Goal: Information Seeking & Learning: Learn about a topic

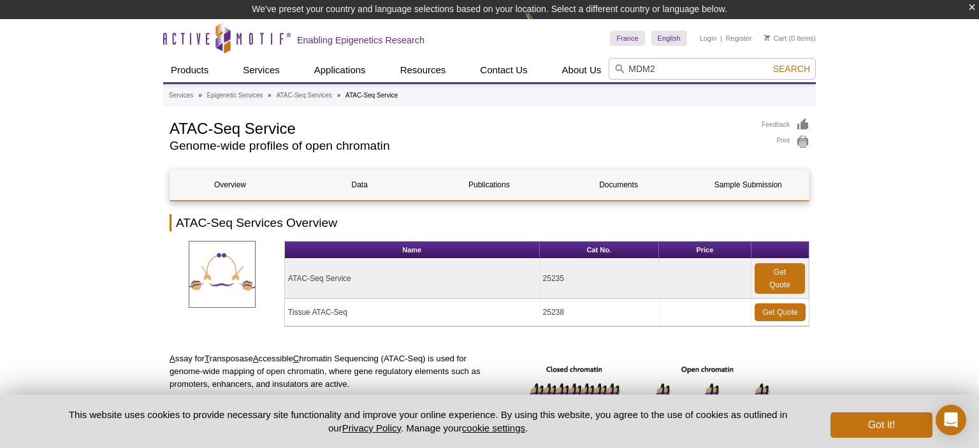
click at [795, 79] on input "MDM2" at bounding box center [711, 69] width 207 height 22
type input "MDM2"
click at [796, 68] on span "Search" at bounding box center [791, 69] width 37 height 10
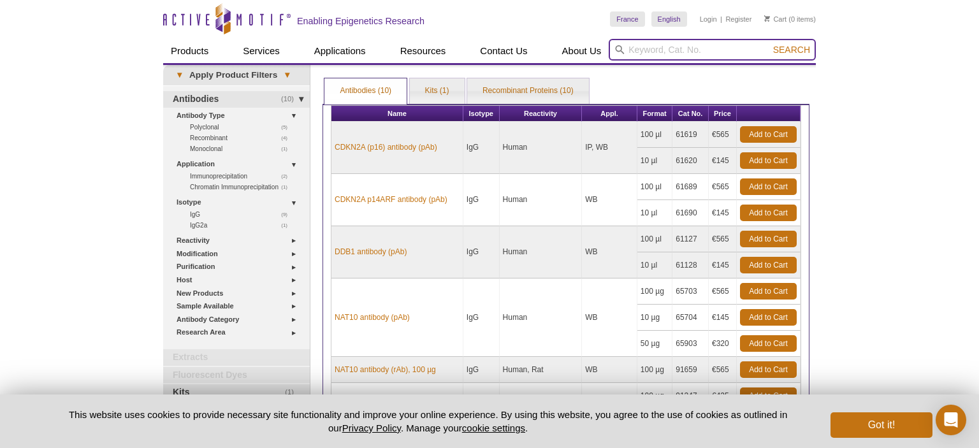
click at [651, 49] on input "search" at bounding box center [711, 50] width 207 height 22
type input "MDM2"
click at [769, 44] on button "Search" at bounding box center [791, 49] width 45 height 11
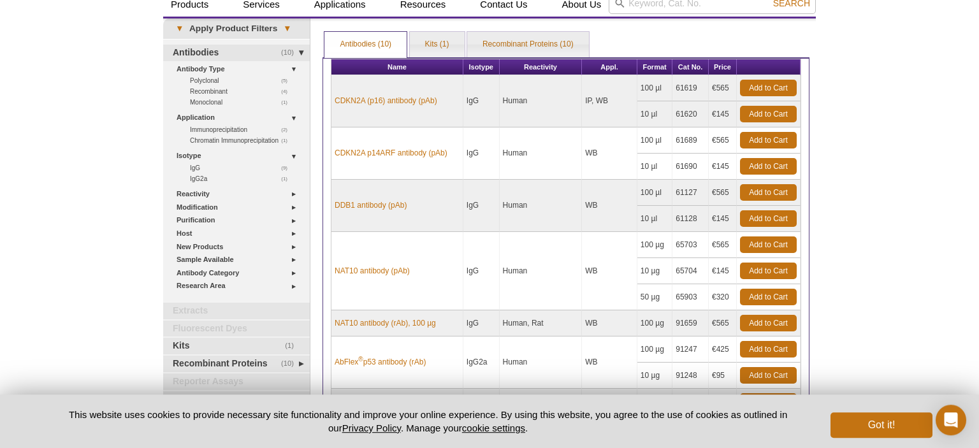
scroll to position [67, 0]
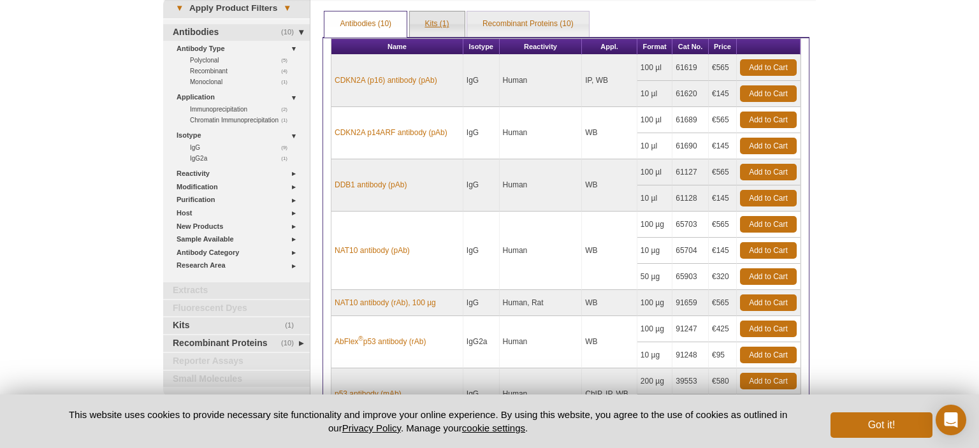
drag, startPoint x: 433, startPoint y: 23, endPoint x: 440, endPoint y: 35, distance: 14.3
click at [433, 24] on link "Kits (1)" at bounding box center [437, 23] width 55 height 25
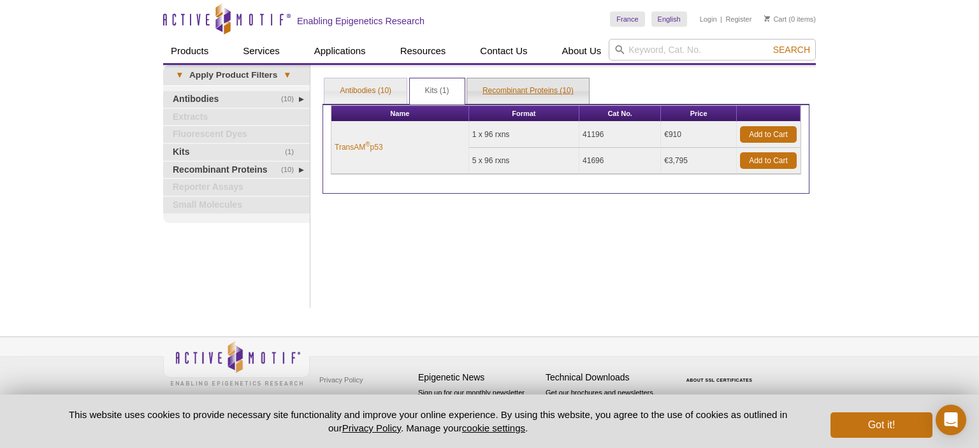
click at [567, 92] on link "Recombinant Proteins (10)" at bounding box center [528, 90] width 122 height 25
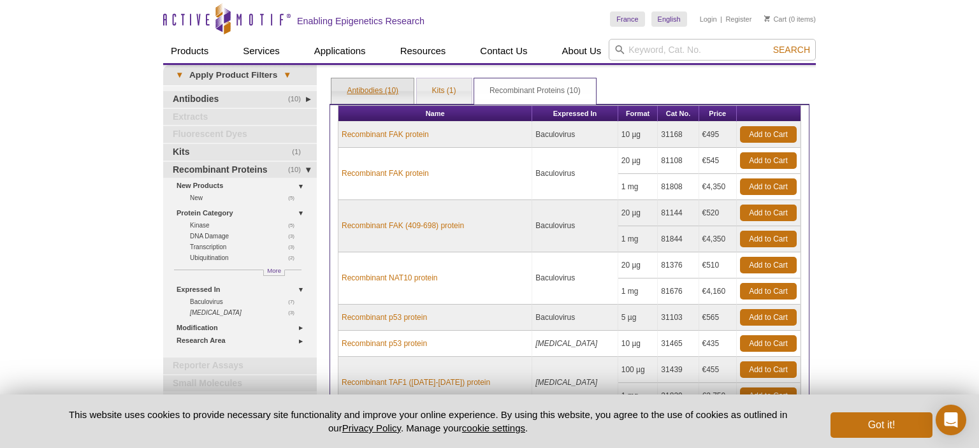
click at [368, 86] on link "Antibodies (10)" at bounding box center [372, 90] width 82 height 25
